Goal: Information Seeking & Learning: Learn about a topic

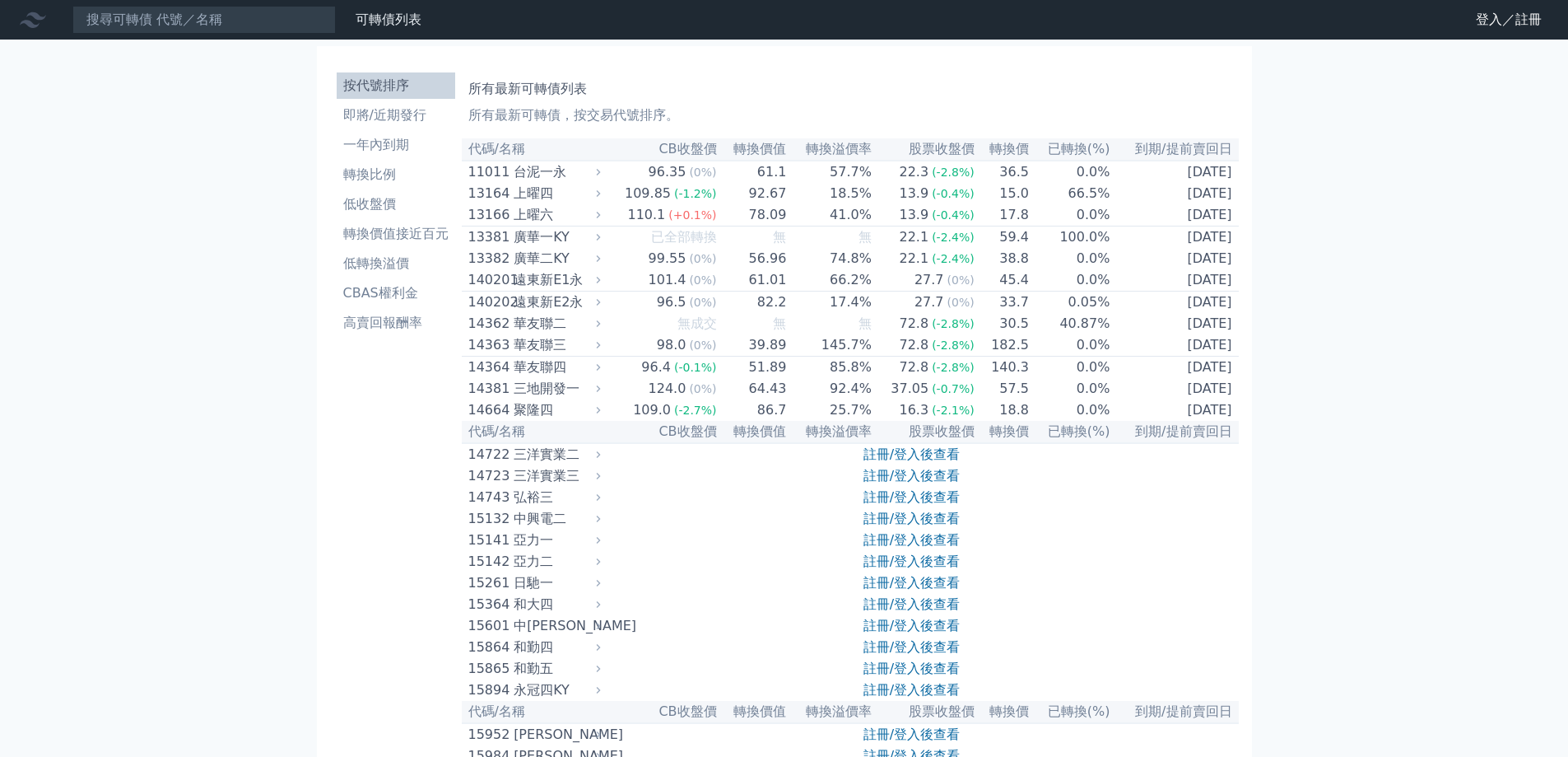
click at [340, 18] on div "可轉債列表 財務數據" at bounding box center [382, 20] width 92 height 20
click at [332, 18] on input at bounding box center [204, 20] width 264 height 28
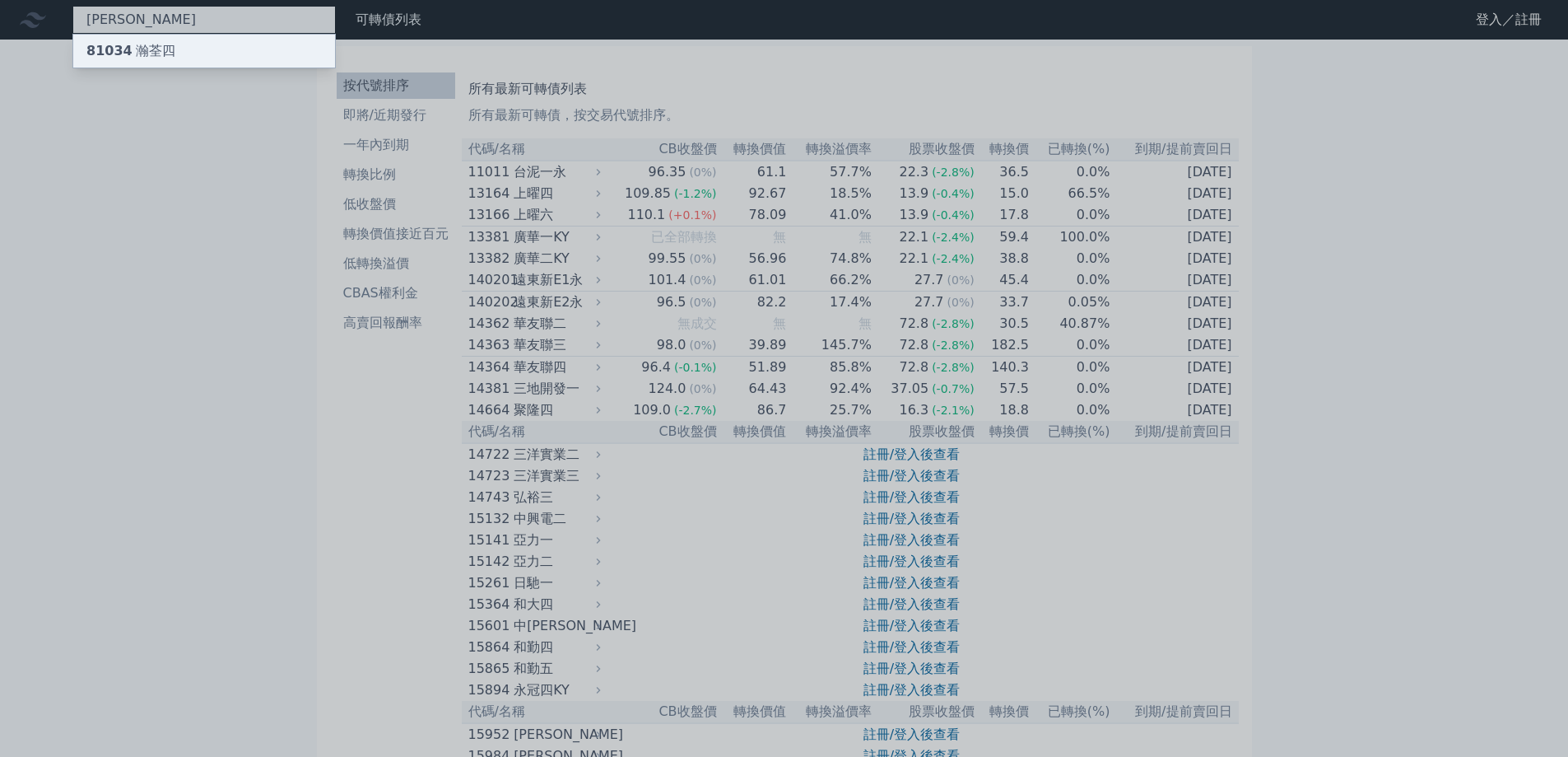
type input "[PERSON_NAME]"
click at [324, 48] on div "81034 瀚[GEOGRAPHIC_DATA]" at bounding box center [204, 50] width 262 height 33
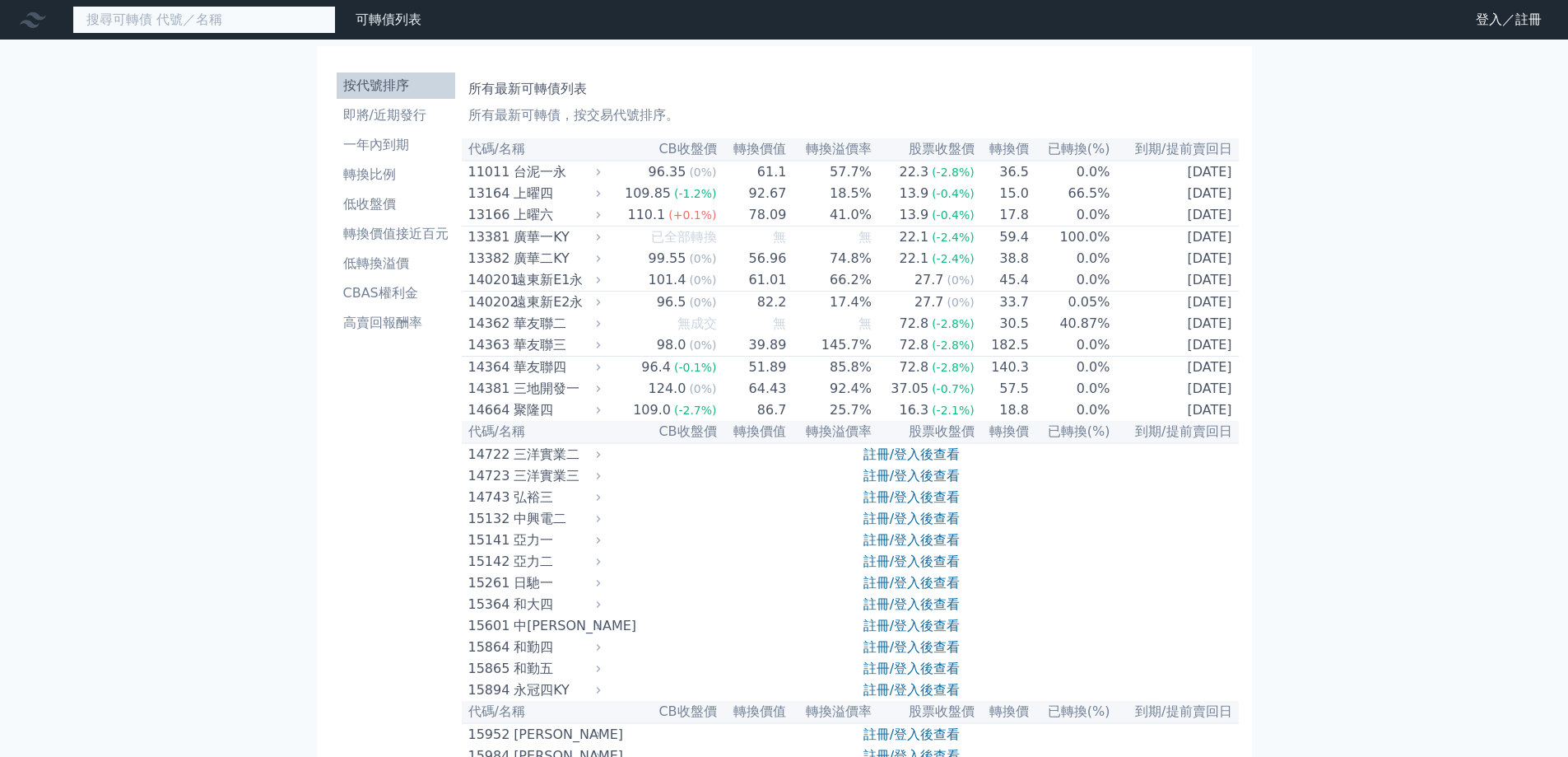
click at [205, 22] on input at bounding box center [204, 20] width 264 height 28
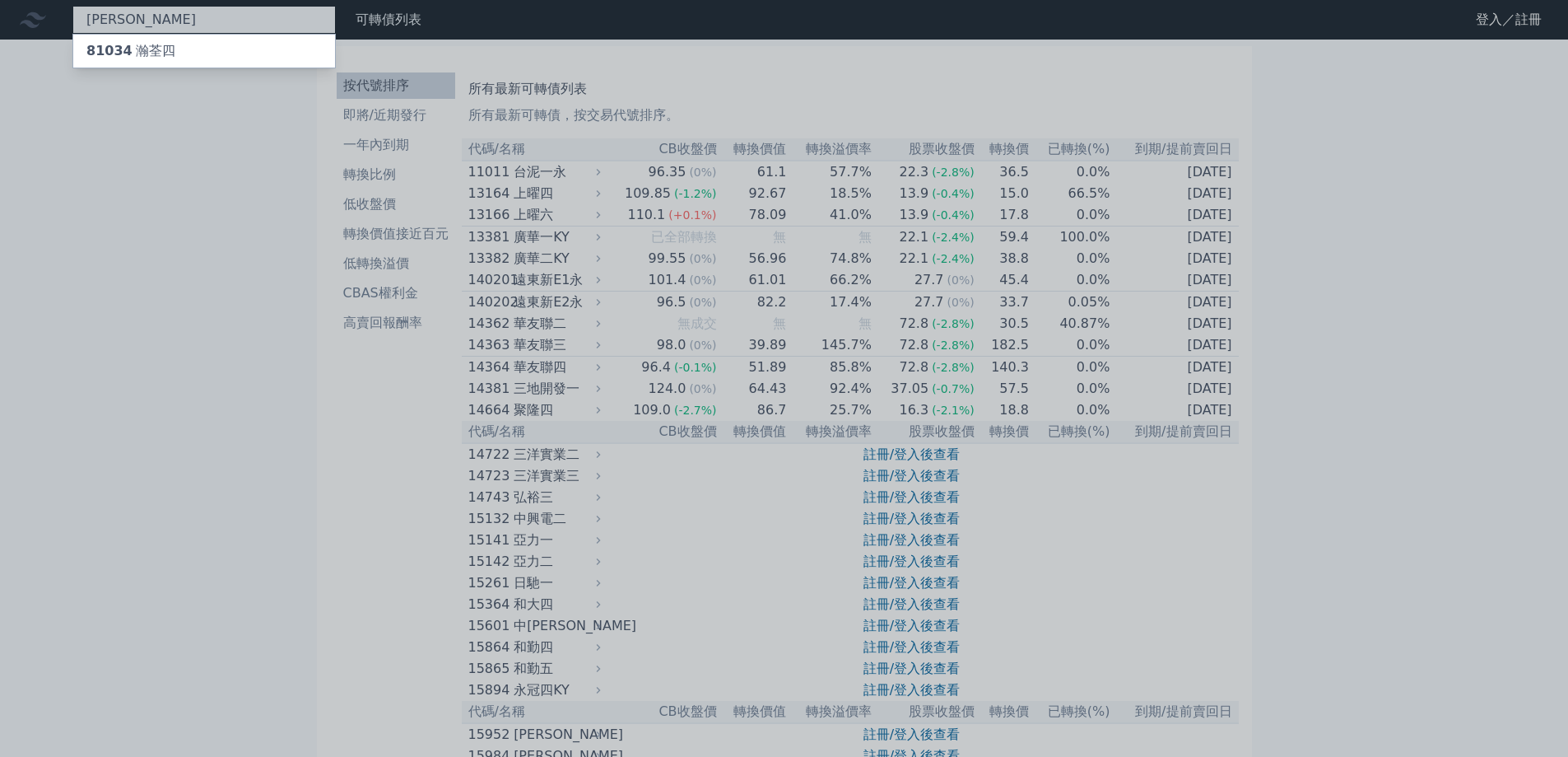
type input "[PERSON_NAME]"
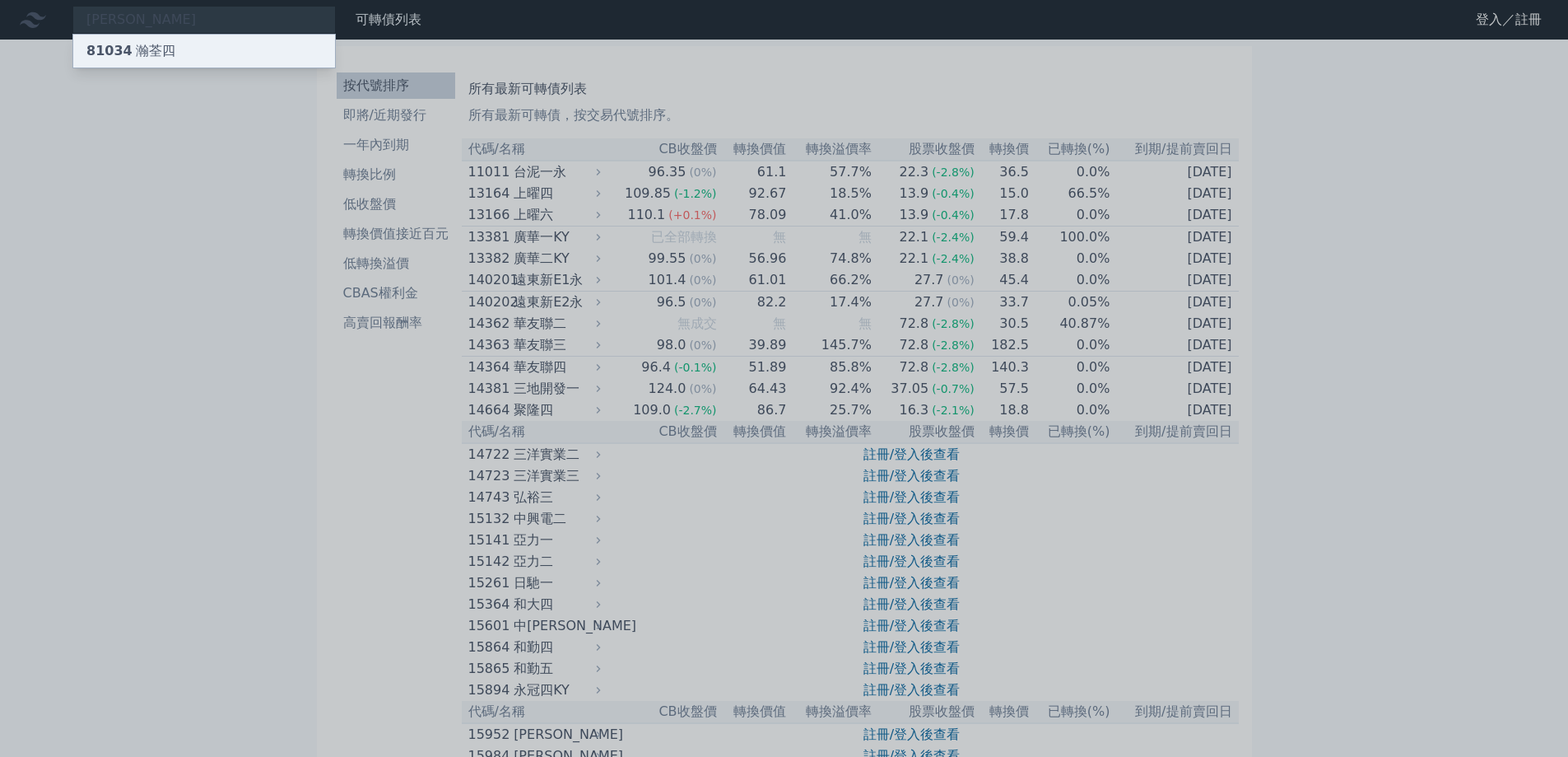
click at [214, 49] on div "81034 瀚[GEOGRAPHIC_DATA]" at bounding box center [204, 50] width 262 height 33
